Goal: Communication & Community: Answer question/provide support

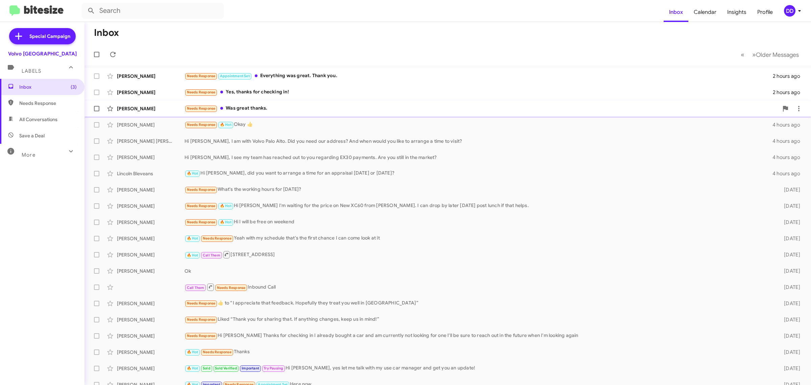
click at [325, 104] on div "Needs Response Was great thanks." at bounding box center [482, 108] width 594 height 8
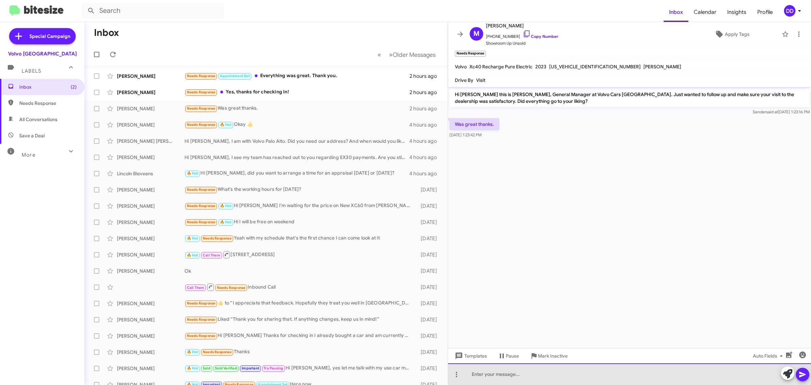
click at [530, 378] on div at bounding box center [629, 374] width 363 height 22
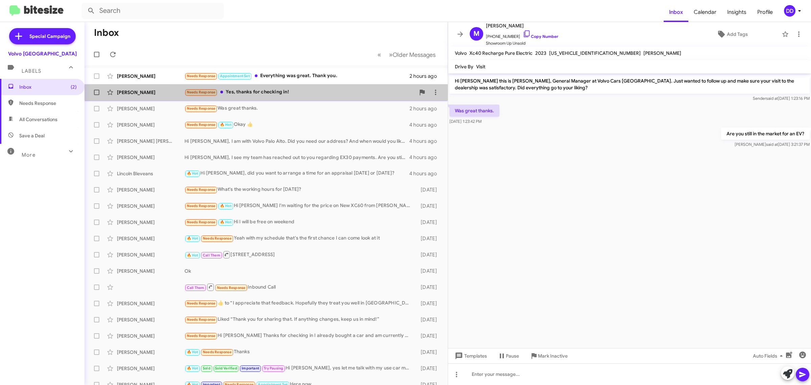
click at [304, 88] on div "[PERSON_NAME] Needs Response Yes, thanks for checking in! 2 hours ago" at bounding box center [266, 93] width 353 height 14
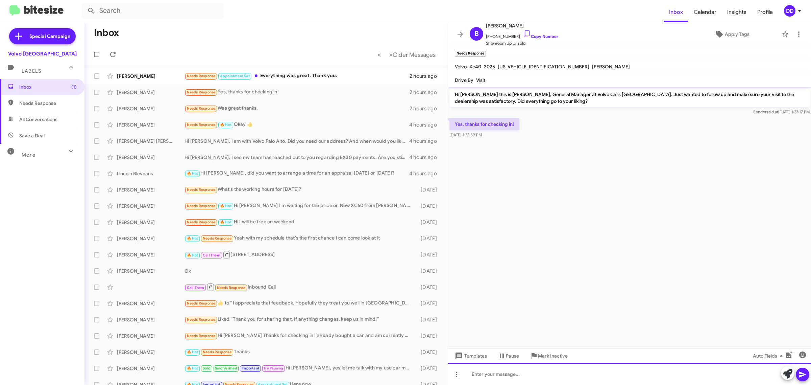
click at [521, 377] on div at bounding box center [629, 374] width 363 height 22
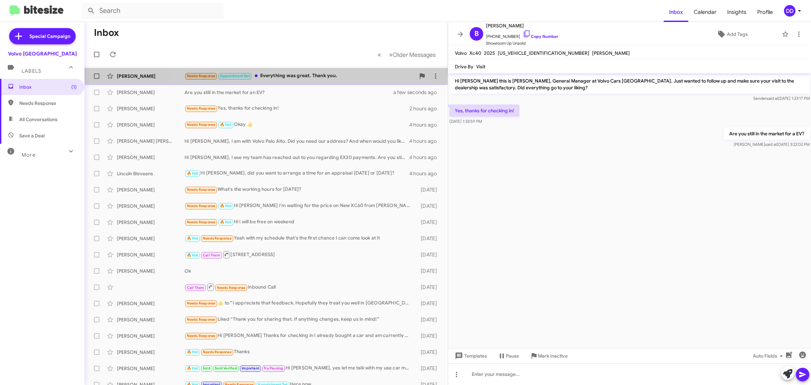
click at [293, 80] on div "[PERSON_NAME] Needs Response Appointment Set Everything was great. Thank you. 2…" at bounding box center [266, 76] width 353 height 14
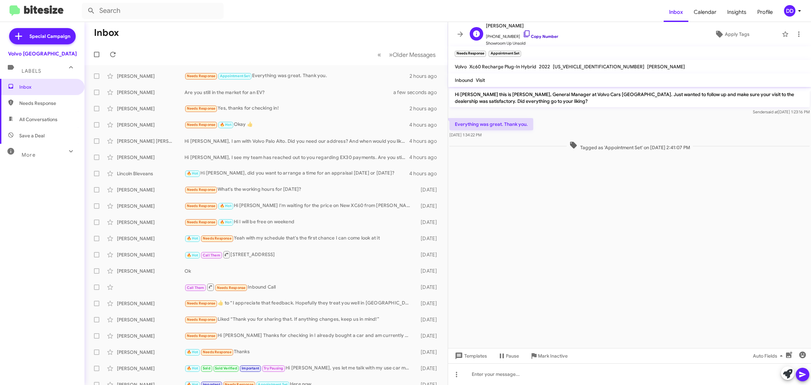
click at [546, 36] on link "Copy Number" at bounding box center [541, 36] width 36 height 5
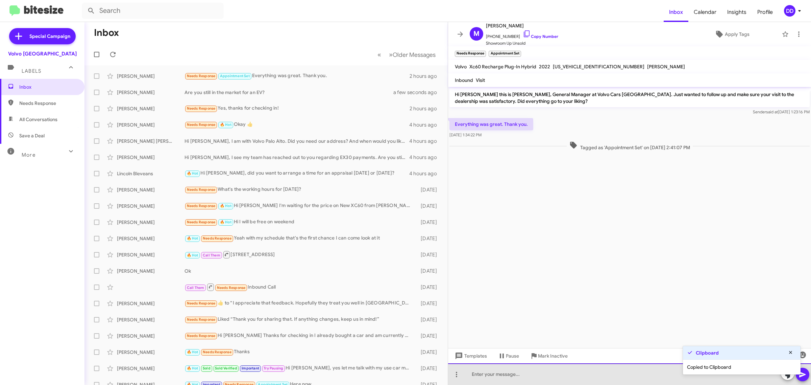
click at [532, 377] on div at bounding box center [629, 374] width 363 height 22
